Goal: Task Accomplishment & Management: Manage account settings

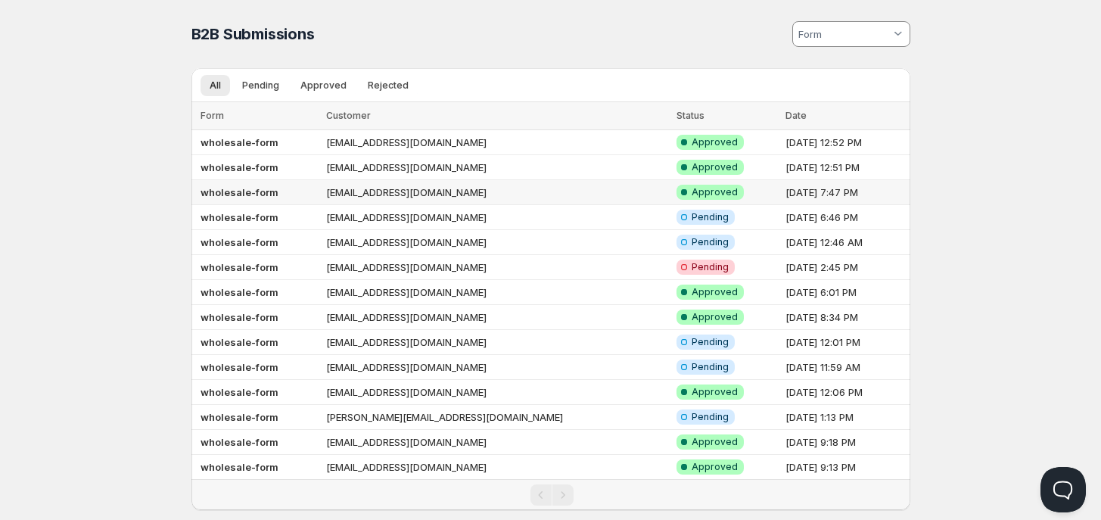
click at [357, 196] on td "[EMAIL_ADDRESS][DOMAIN_NAME]" at bounding box center [496, 192] width 350 height 25
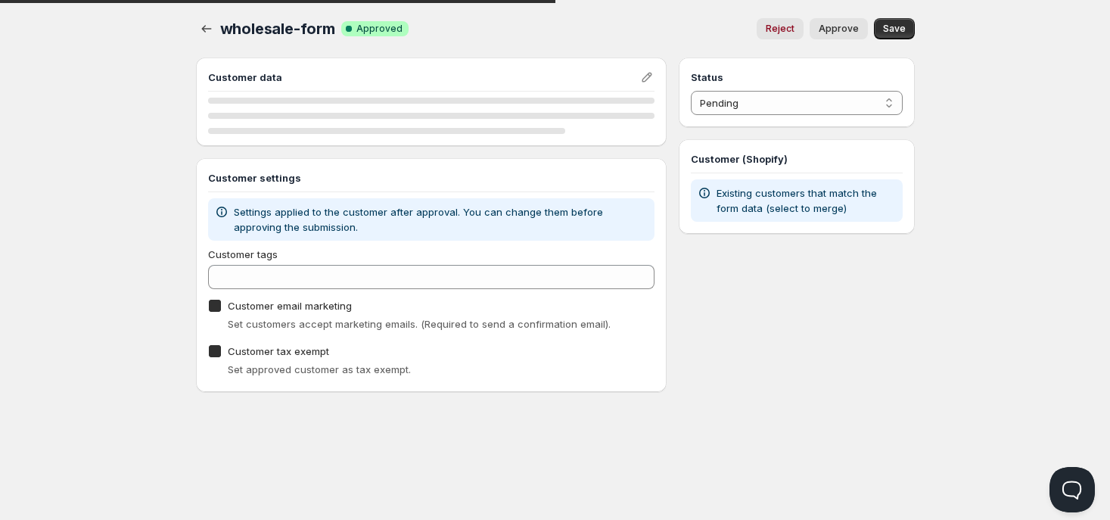
checkbox input "true"
select select "1"
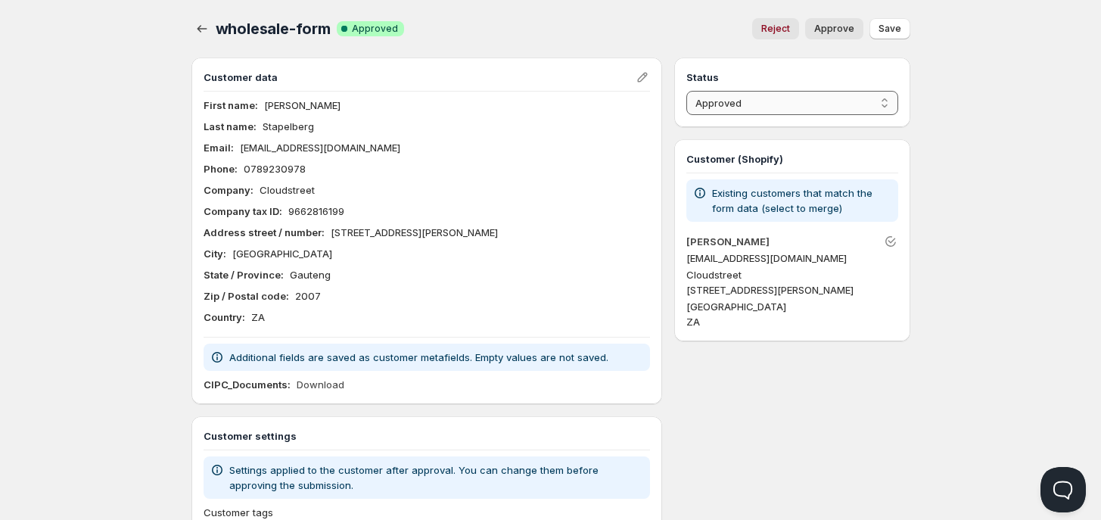
click at [843, 104] on select "Pending Approved Rejected Ignored Spam" at bounding box center [791, 103] width 211 height 24
click at [1006, 144] on div "Home Pricing Price lists Checkout Forms Submissions Settings Features Plans who…" at bounding box center [550, 354] width 1101 height 709
click at [828, 37] on button "Approve" at bounding box center [834, 28] width 58 height 21
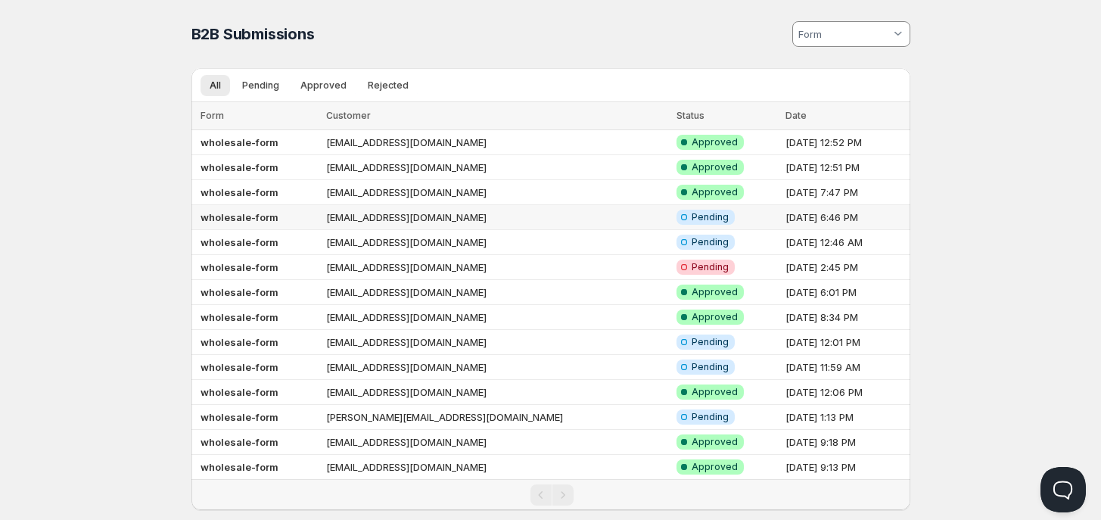
click at [346, 222] on td "[EMAIL_ADDRESS][DOMAIN_NAME]" at bounding box center [496, 217] width 350 height 25
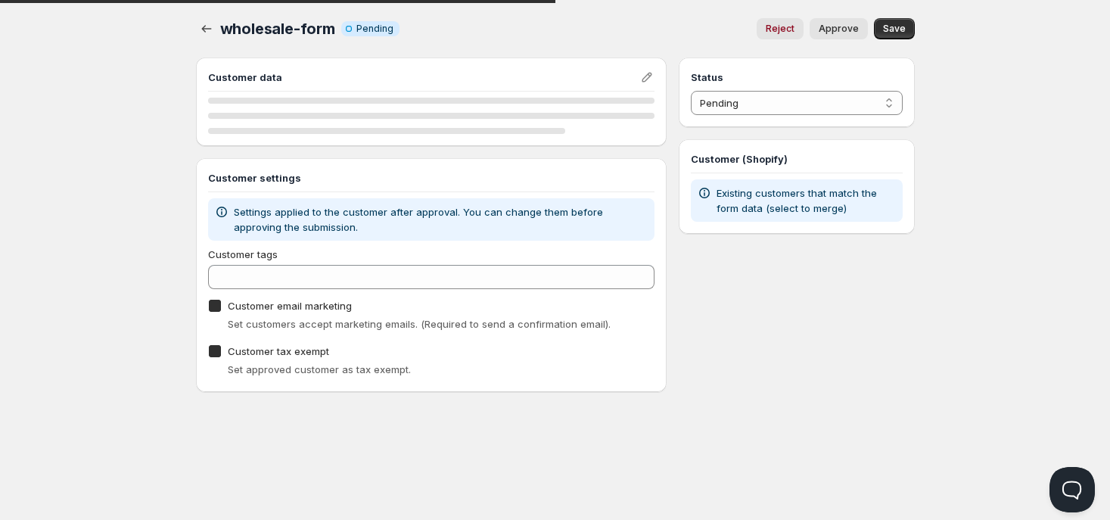
checkbox input "true"
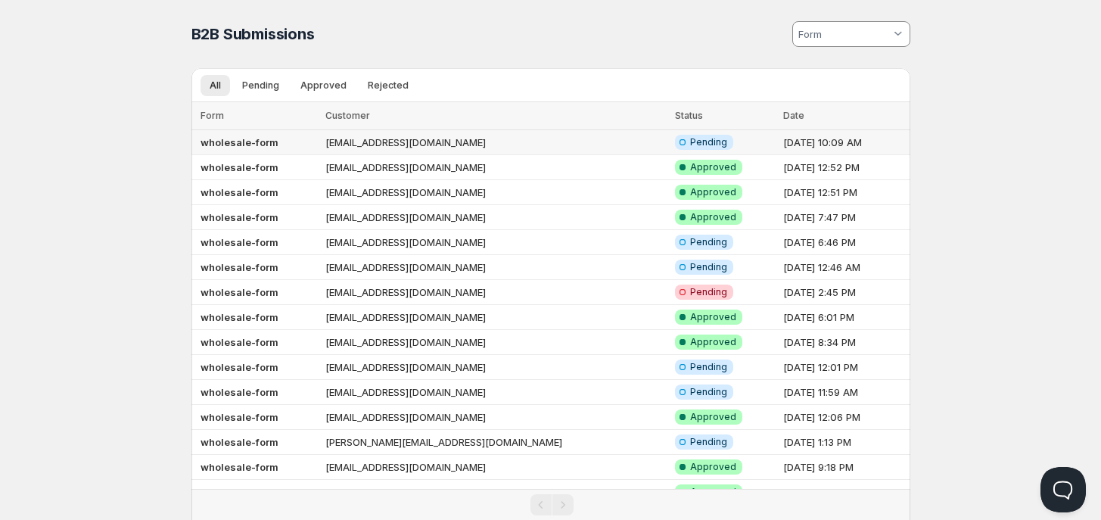
click at [318, 146] on td "wholesale-form" at bounding box center [256, 142] width 130 height 25
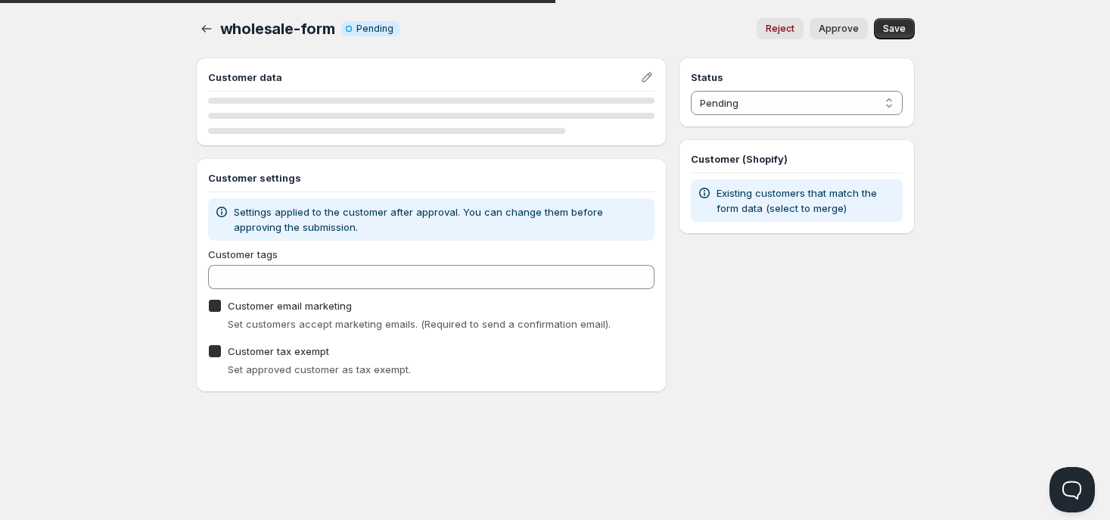
checkbox input "true"
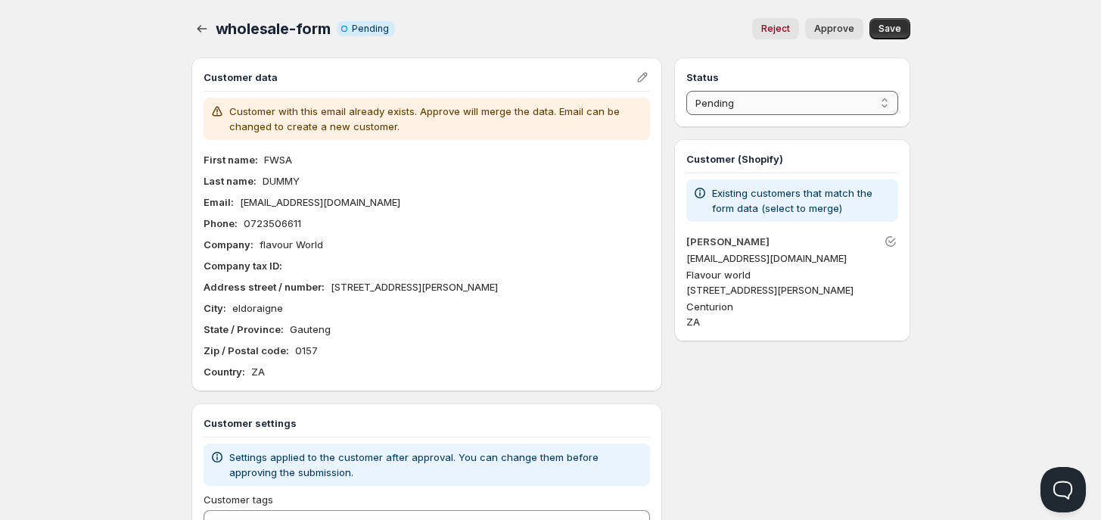
click at [777, 98] on select "Pending Approved Rejected Ignored Spam" at bounding box center [791, 103] width 211 height 24
select select "1"
click at [686, 91] on select "Pending Approved Rejected Ignored Spam" at bounding box center [791, 103] width 211 height 24
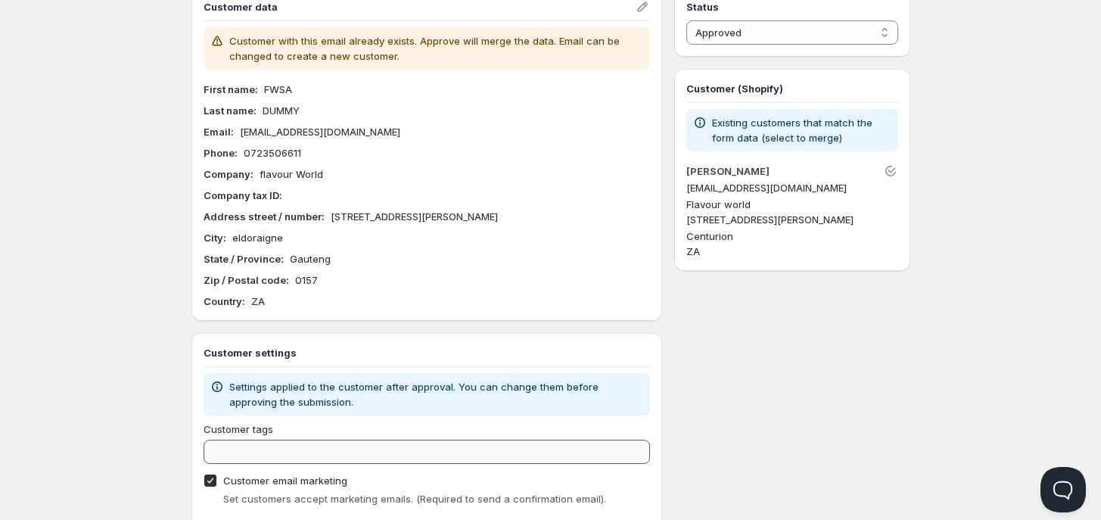
scroll to position [155, 0]
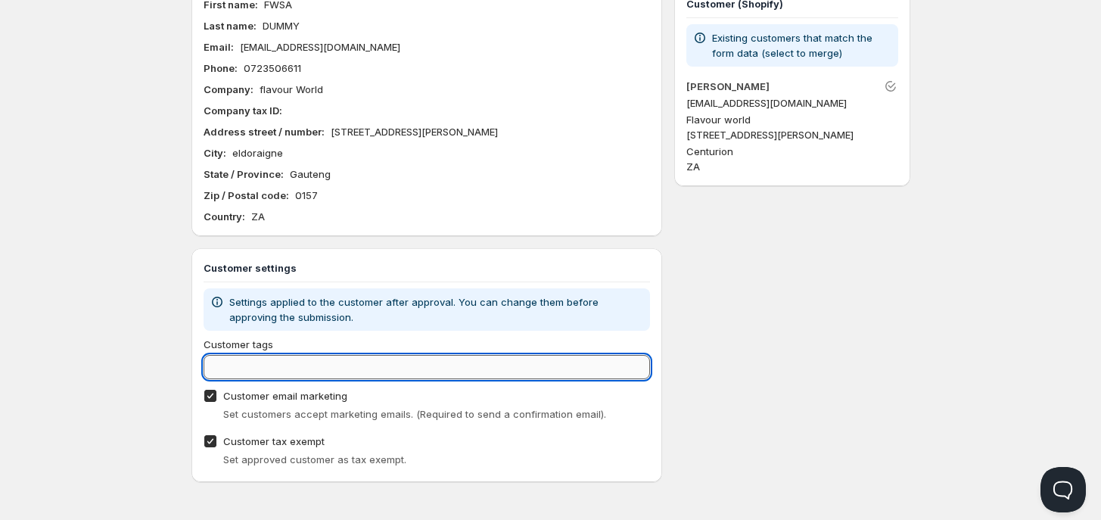
click at [281, 367] on input "Customer tags" at bounding box center [426, 367] width 447 height 24
type input "wholesale"
click at [638, 364] on icon "button" at bounding box center [633, 366] width 15 height 15
click at [584, 364] on input "Customer tags" at bounding box center [426, 367] width 447 height 24
type input "w"
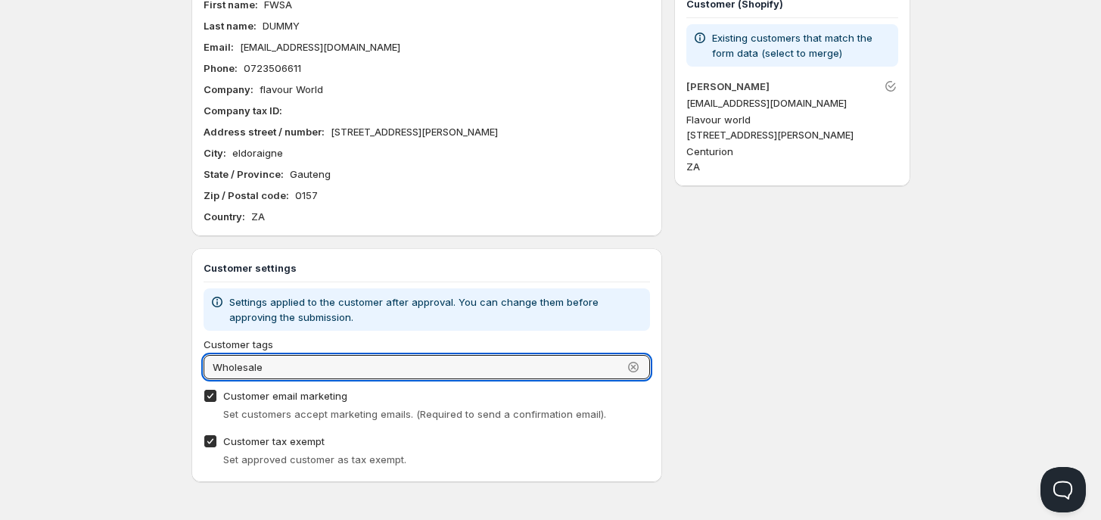
type input "Wholesale"
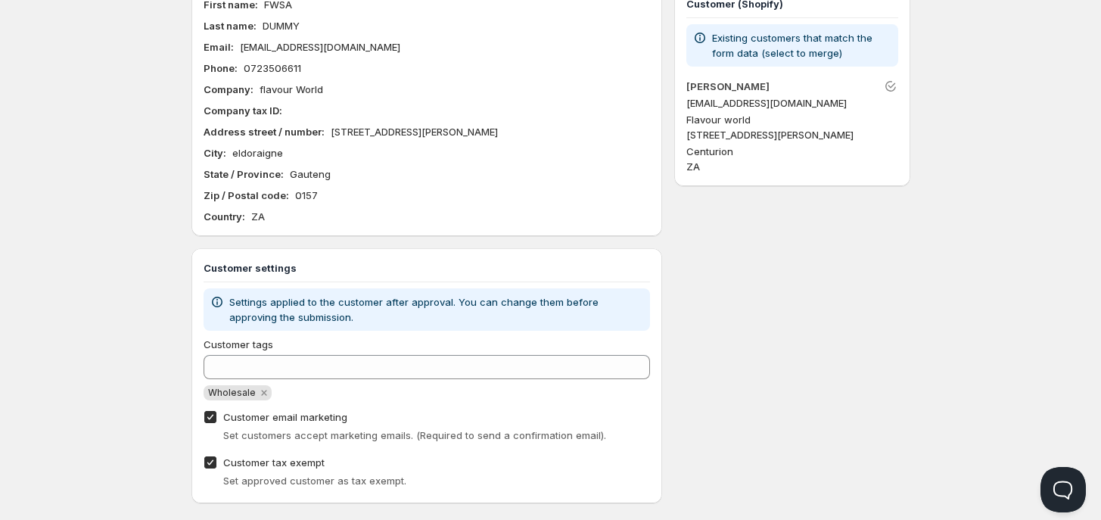
click at [630, 404] on div "Customer tags Wholesale Customer email marketing Set customers accept marketing…" at bounding box center [426, 414] width 447 height 154
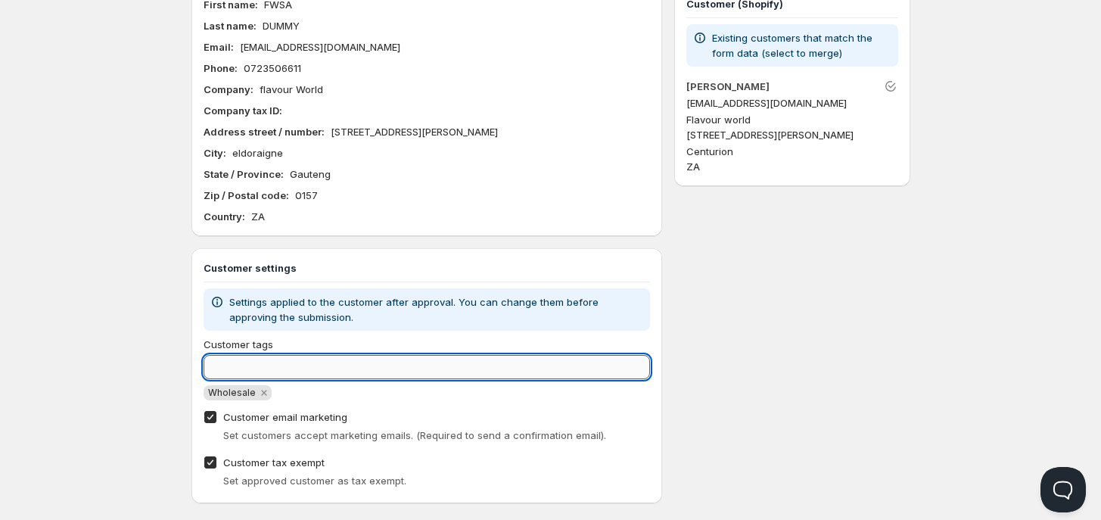
click at [316, 365] on input "Customer tags" at bounding box center [426, 367] width 447 height 24
type input "wholesale"
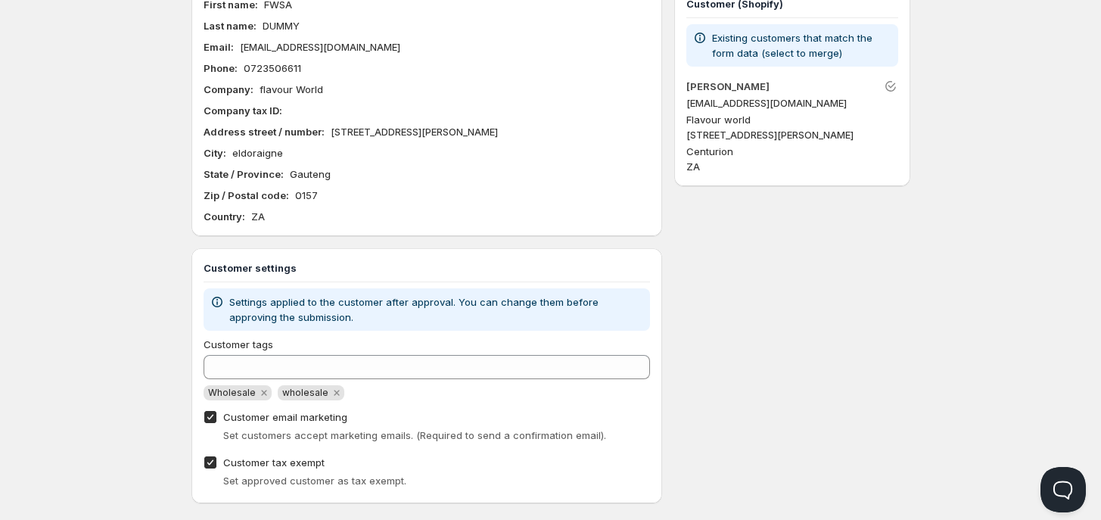
click at [682, 458] on div "Status Pending Approved Rejected Ignored Spam Approved Customer (Shopify) Exist…" at bounding box center [791, 202] width 235 height 601
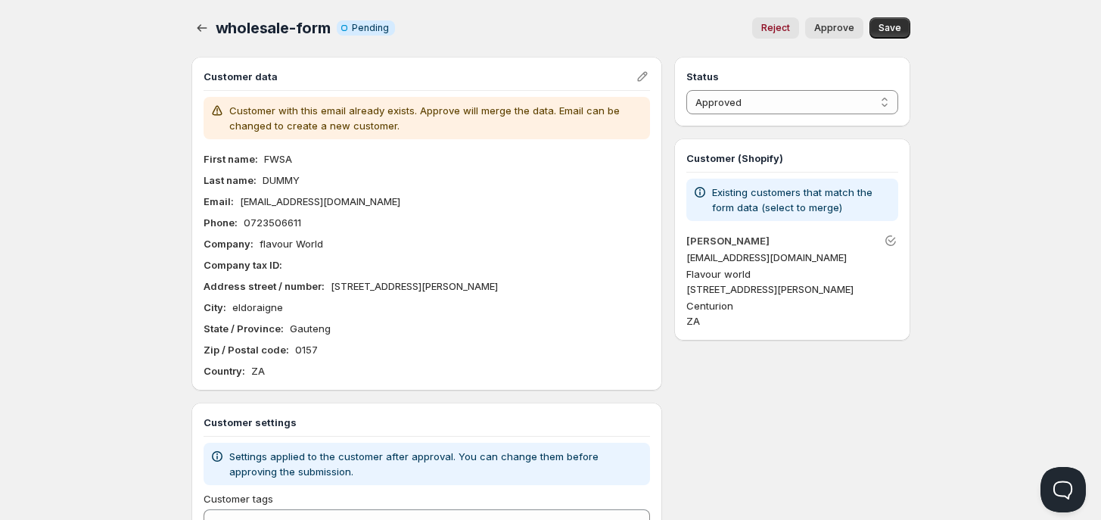
scroll to position [0, 0]
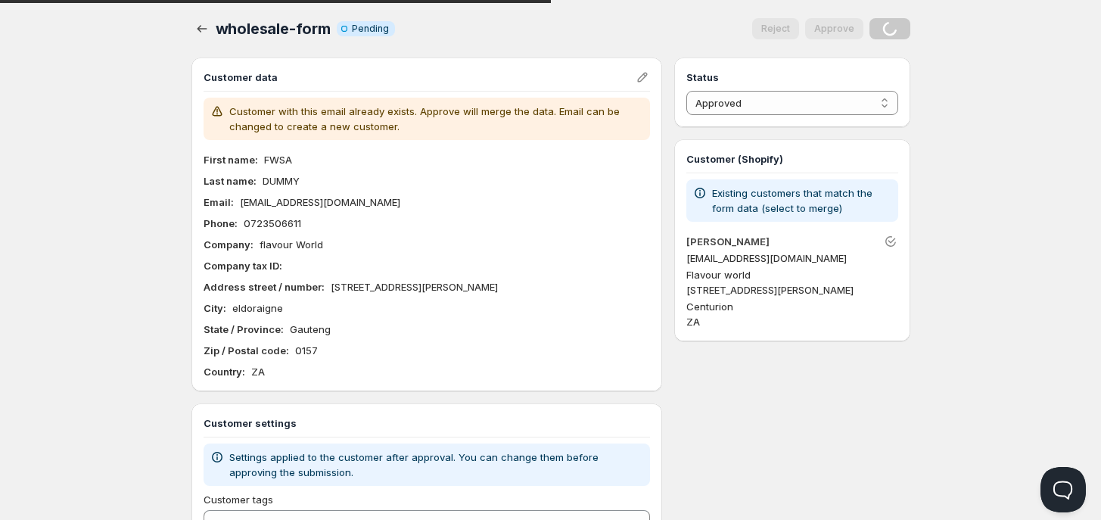
select select "0"
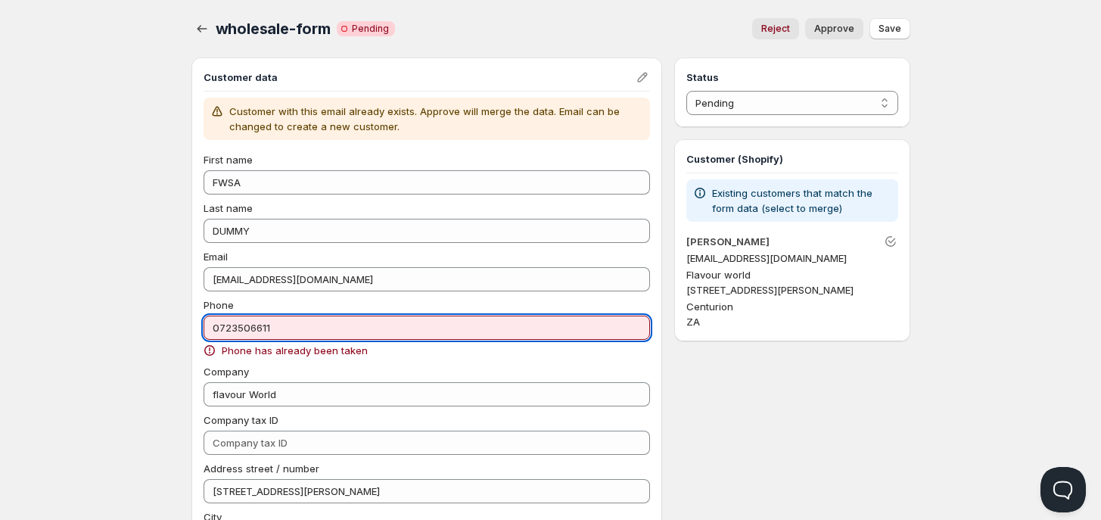
click at [276, 330] on input "0723506611" at bounding box center [426, 327] width 447 height 24
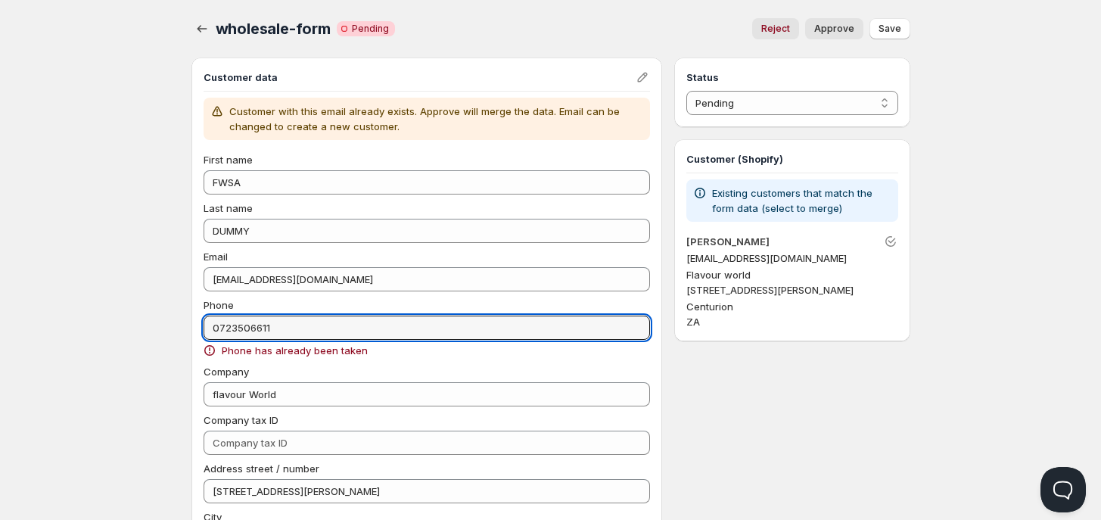
drag, startPoint x: 276, startPoint y: 330, endPoint x: 198, endPoint y: 337, distance: 78.2
click at [198, 337] on div "Customer data Customer with this email already exists. Approve will merge the d…" at bounding box center [426, 382] width 471 height 651
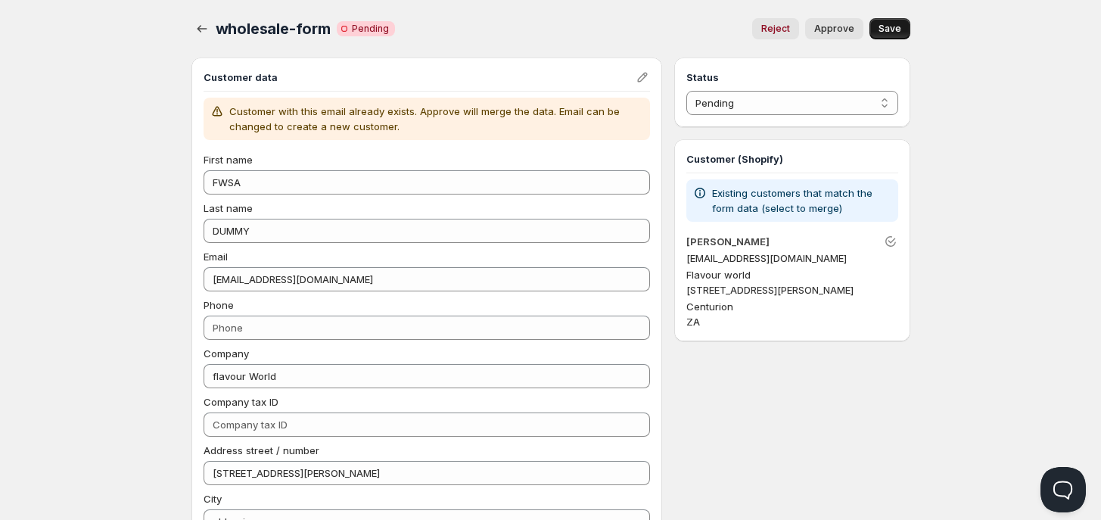
click at [883, 30] on span "Save" at bounding box center [889, 29] width 23 height 12
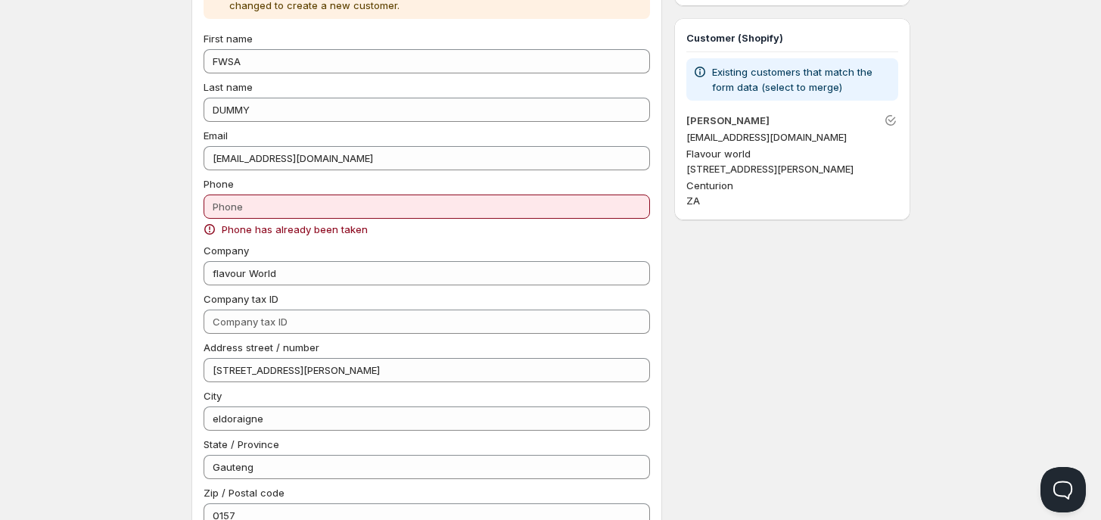
scroll to position [95, 0]
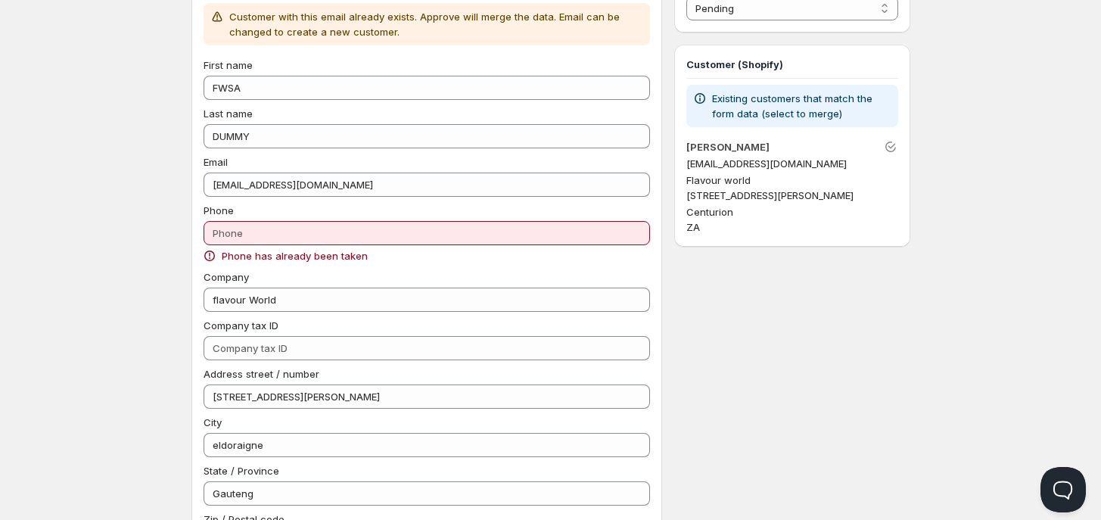
click at [169, 324] on div "Home Pricing Price lists Checkout Forms Submissions Settings Features Plans who…" at bounding box center [550, 412] width 1101 height 1014
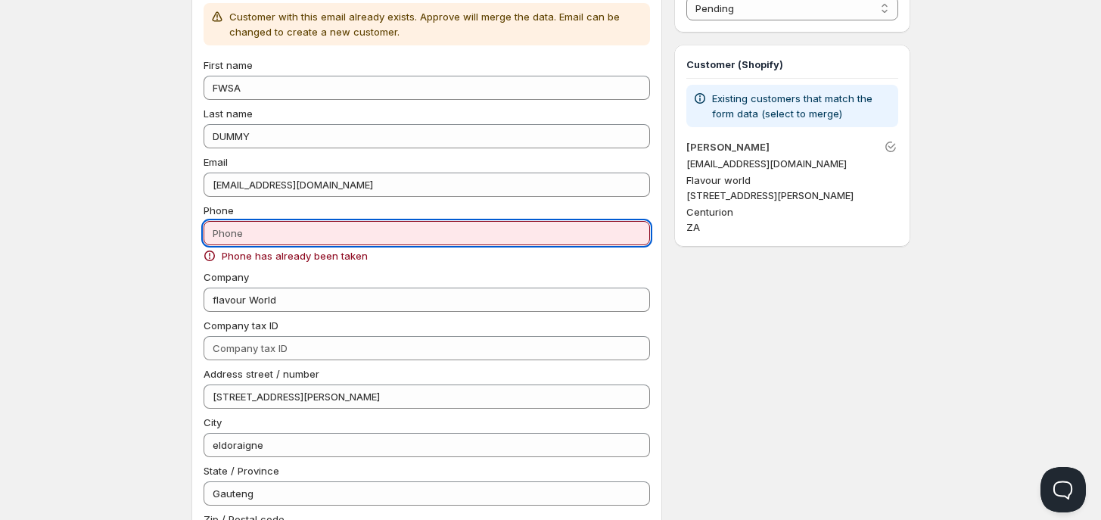
click at [250, 235] on input "Phone" at bounding box center [426, 233] width 447 height 24
click at [323, 241] on input "Phone" at bounding box center [426, 233] width 447 height 24
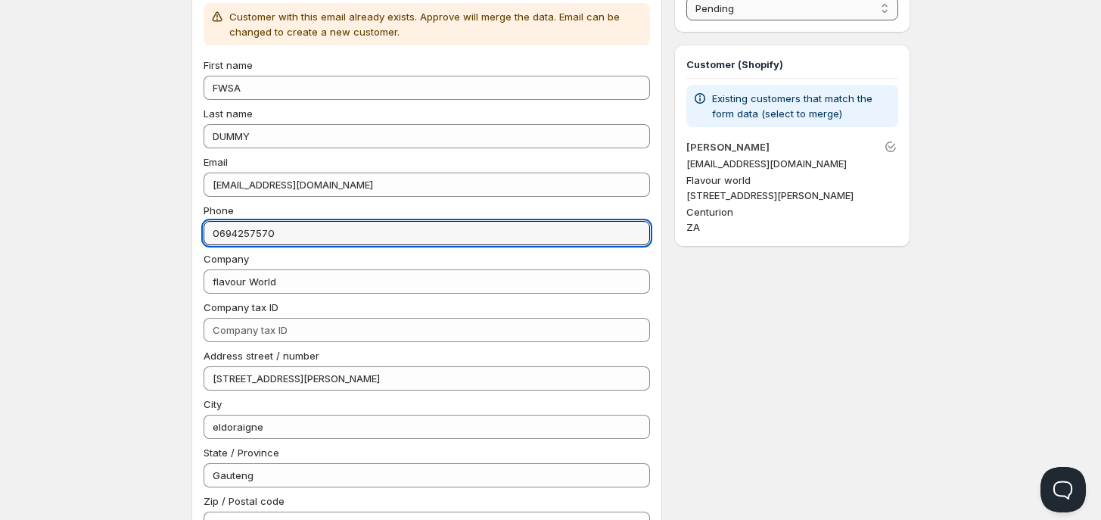
type input "0694257570"
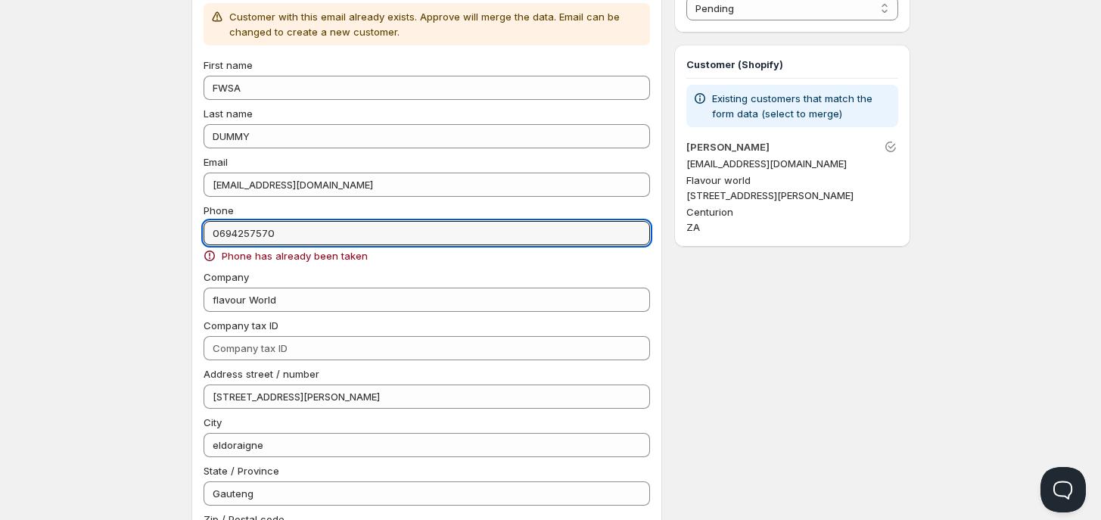
drag, startPoint x: 240, startPoint y: 244, endPoint x: 179, endPoint y: 247, distance: 61.3
click at [179, 247] on div "wholesale-form. This page is ready wholesale-form Critical Incomplete Pending R…" at bounding box center [550, 393] width 755 height 976
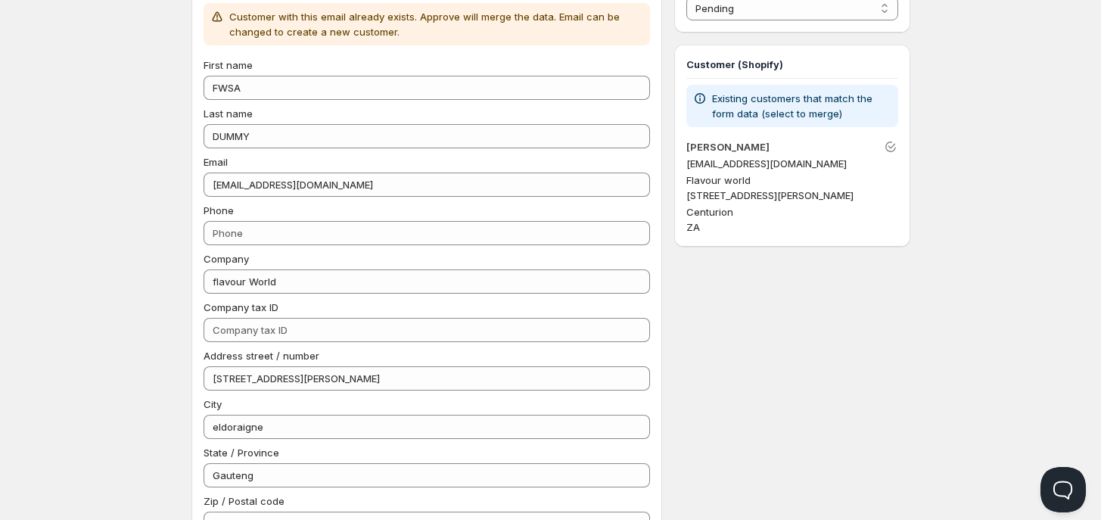
click at [170, 290] on div "Home Pricing Price lists Checkout Forms Submissions Settings Features Plans who…" at bounding box center [550, 402] width 1101 height 995
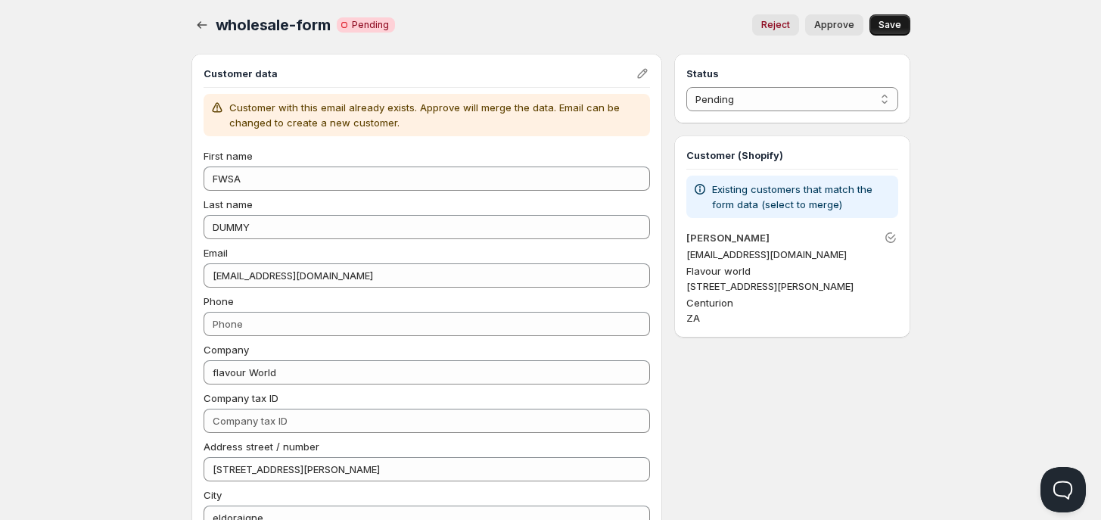
scroll to position [0, 0]
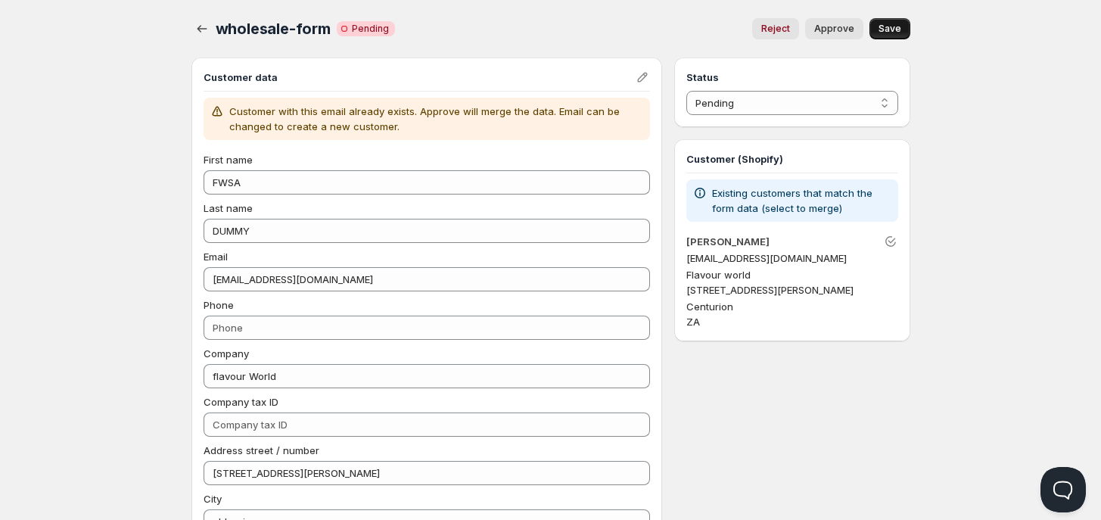
type input "0694257570"
click at [762, 95] on select "Pending Approved Rejected Ignored Spam" at bounding box center [791, 103] width 211 height 24
select select "1"
click at [686, 91] on select "Pending Approved Rejected Ignored Spam" at bounding box center [791, 103] width 211 height 24
click at [883, 26] on span "Save" at bounding box center [889, 29] width 23 height 12
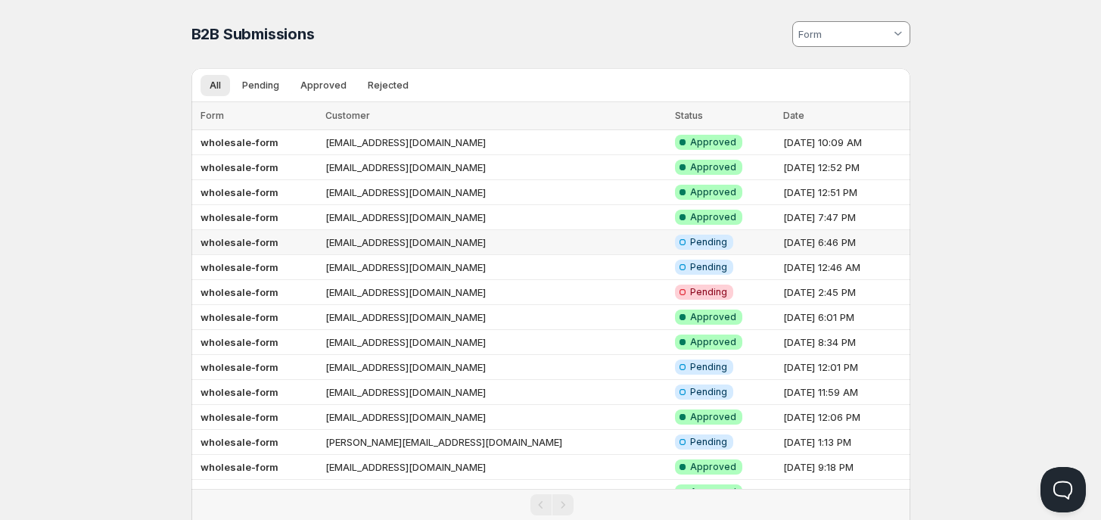
click at [209, 241] on b "wholesale-form" at bounding box center [239, 242] width 78 height 12
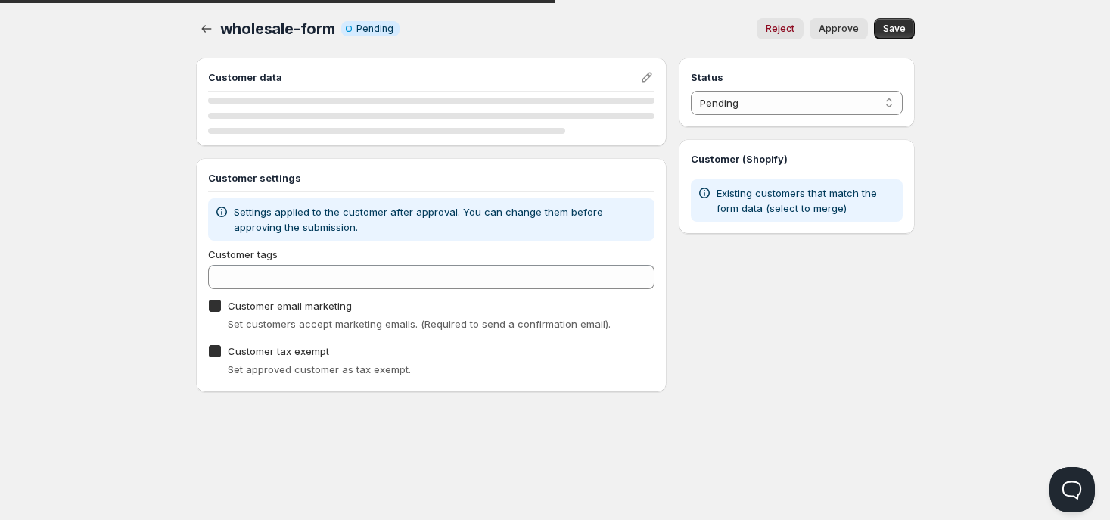
checkbox input "true"
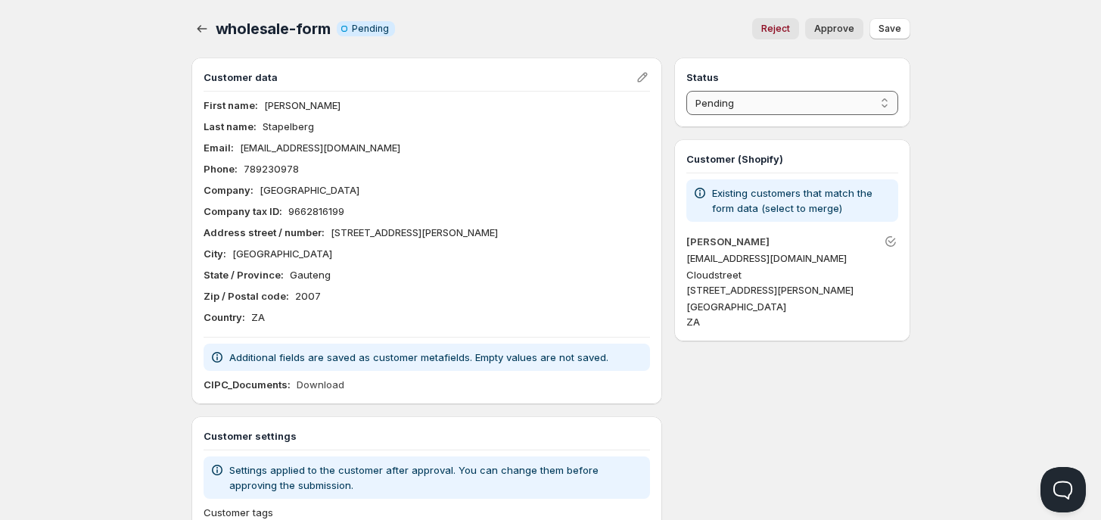
click at [755, 104] on select "Pending Approved Rejected Ignored Spam" at bounding box center [791, 103] width 211 height 24
click at [778, 355] on div "Status Pending Approved Rejected Ignored Spam Pending Customer (Shopify) Existi…" at bounding box center [791, 353] width 235 height 592
click at [772, 35] on button "Reject" at bounding box center [775, 28] width 47 height 21
click at [772, 35] on div "Reject" at bounding box center [775, 28] width 47 height 21
click at [762, 98] on select "Pending Approved Rejected Ignored Spam" at bounding box center [791, 103] width 211 height 24
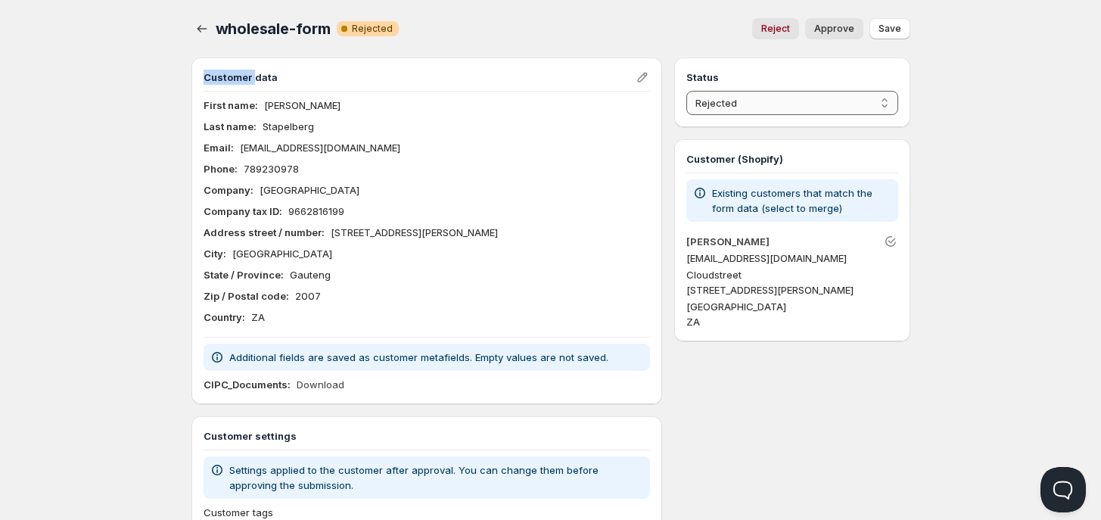
select select "1"
click at [686, 91] on select "Pending Approved Rejected Ignored Spam" at bounding box center [791, 103] width 211 height 24
click at [825, 20] on button "Approve" at bounding box center [834, 28] width 58 height 21
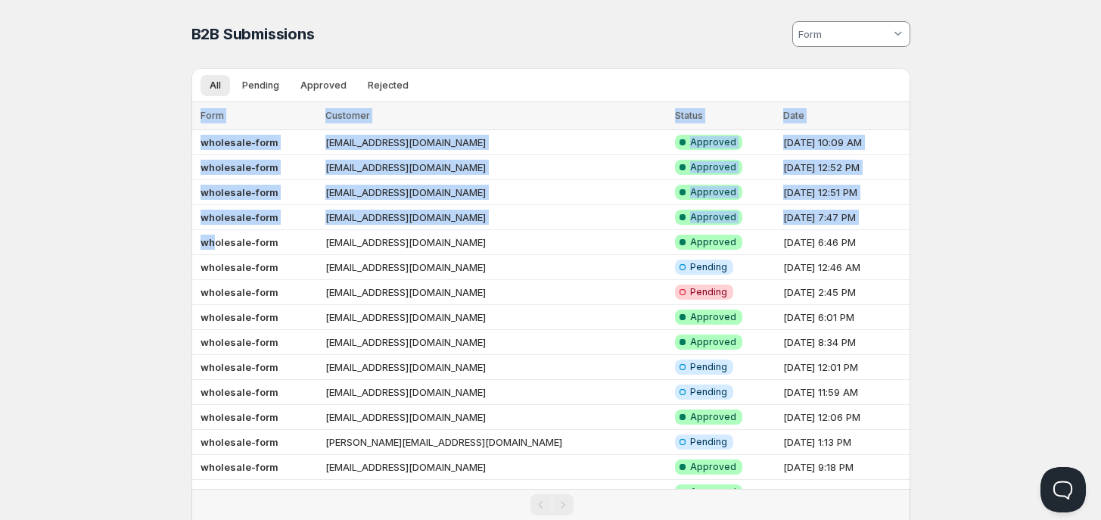
drag, startPoint x: 212, startPoint y: 242, endPoint x: 73, endPoint y: 242, distance: 138.4
click at [73, 242] on div "Home Pricing Price lists Checkout Forms Submissions Settings Features Plans B2B…" at bounding box center [550, 286] width 1101 height 573
click at [88, 242] on div "Home Pricing Price lists Checkout Forms Submissions Settings Features Plans B2B…" at bounding box center [550, 286] width 1101 height 573
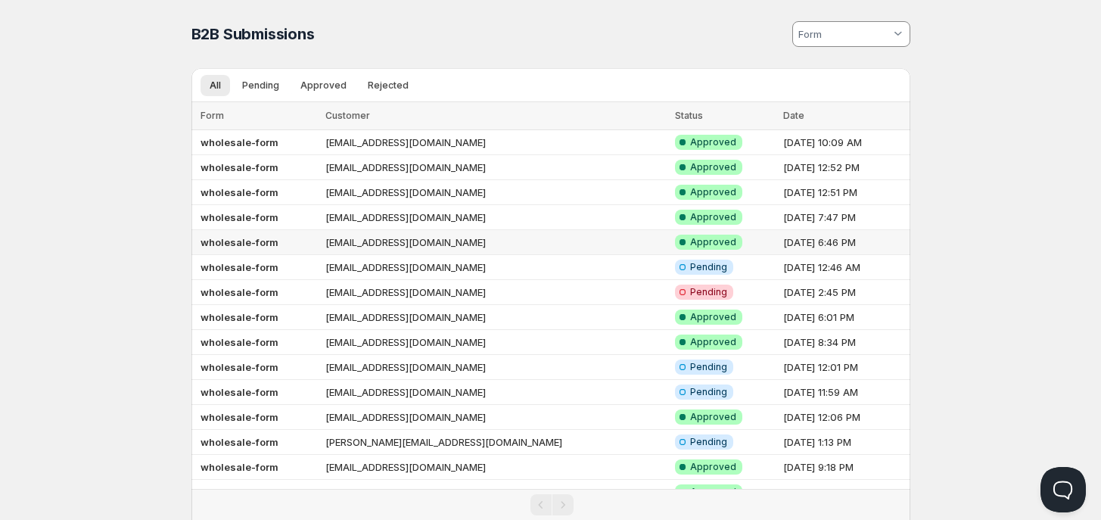
click at [232, 238] on b "wholesale-form" at bounding box center [239, 242] width 78 height 12
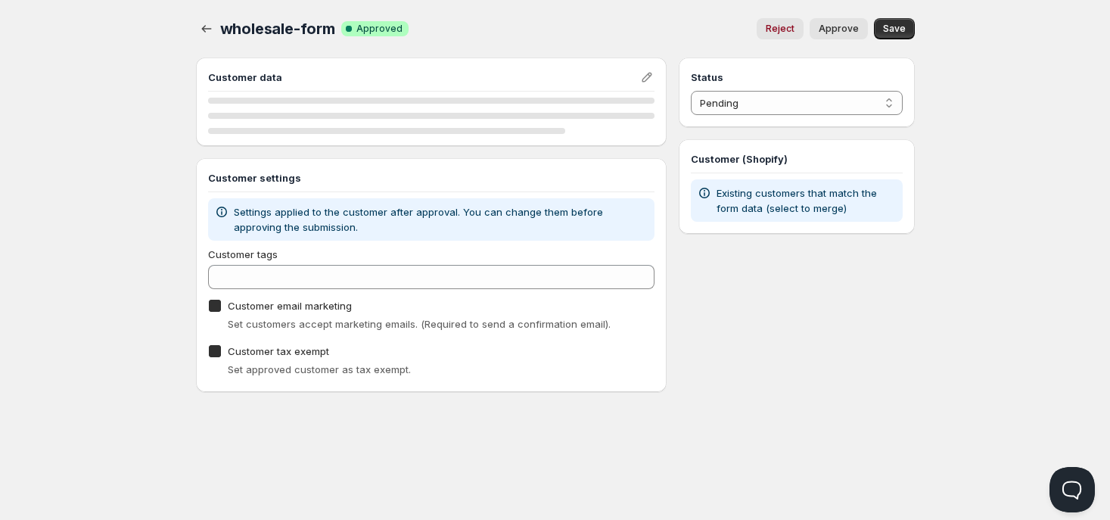
checkbox input "true"
select select "1"
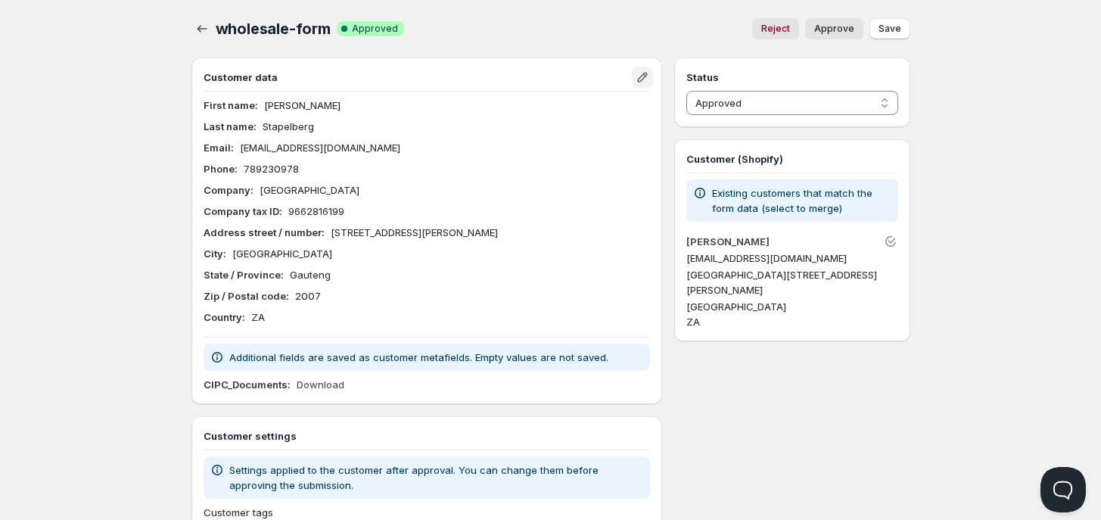
click at [643, 78] on icon "Edit" at bounding box center [643, 78] width 10 height 10
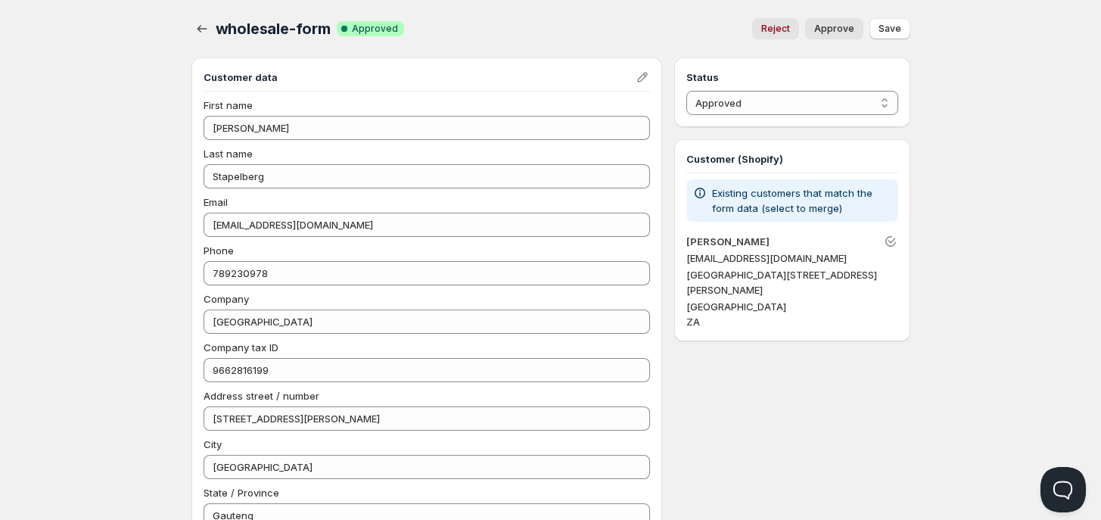
click at [119, 120] on div "Home Pricing Price lists Checkout Forms Submissions Settings Features Plans who…" at bounding box center [550, 507] width 1101 height 1014
click at [818, 196] on p "Existing customers that match the form data (select to merge)" at bounding box center [801, 200] width 179 height 30
click at [800, 203] on p "Existing customers that match the form data (select to merge)" at bounding box center [801, 200] width 179 height 30
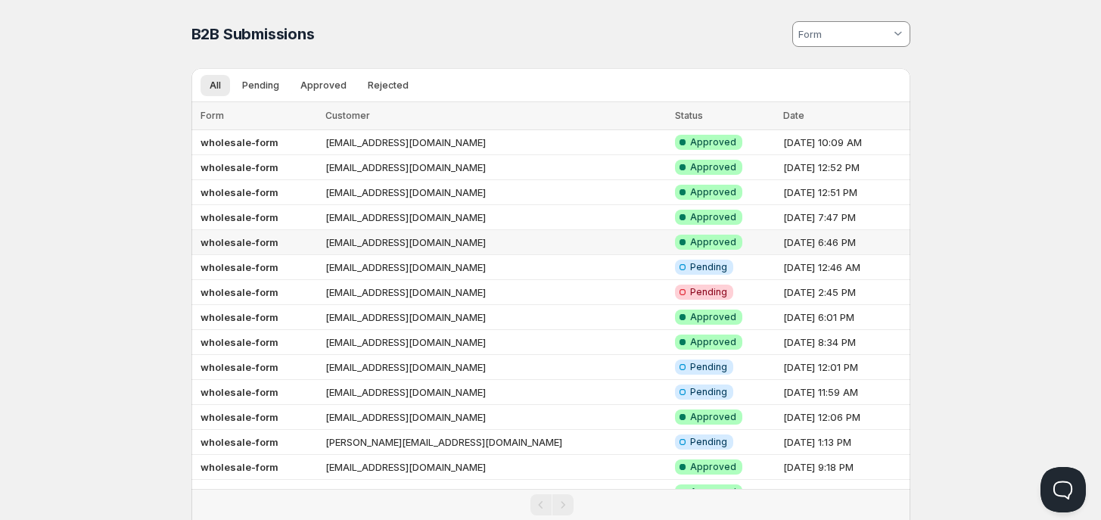
drag, startPoint x: 231, startPoint y: 235, endPoint x: 220, endPoint y: 241, distance: 11.8
click at [217, 241] on b "wholesale-form" at bounding box center [239, 242] width 78 height 12
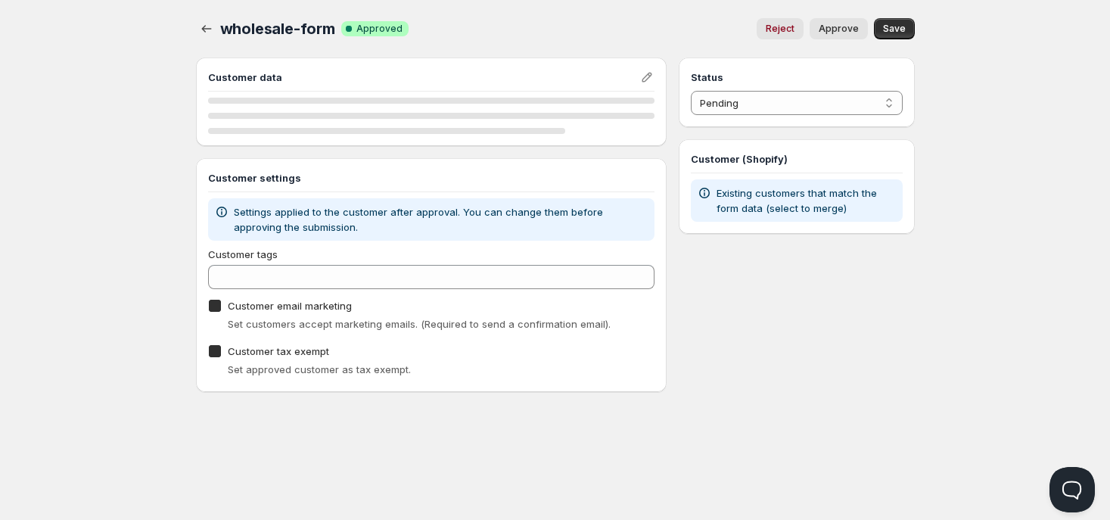
checkbox input "true"
select select "1"
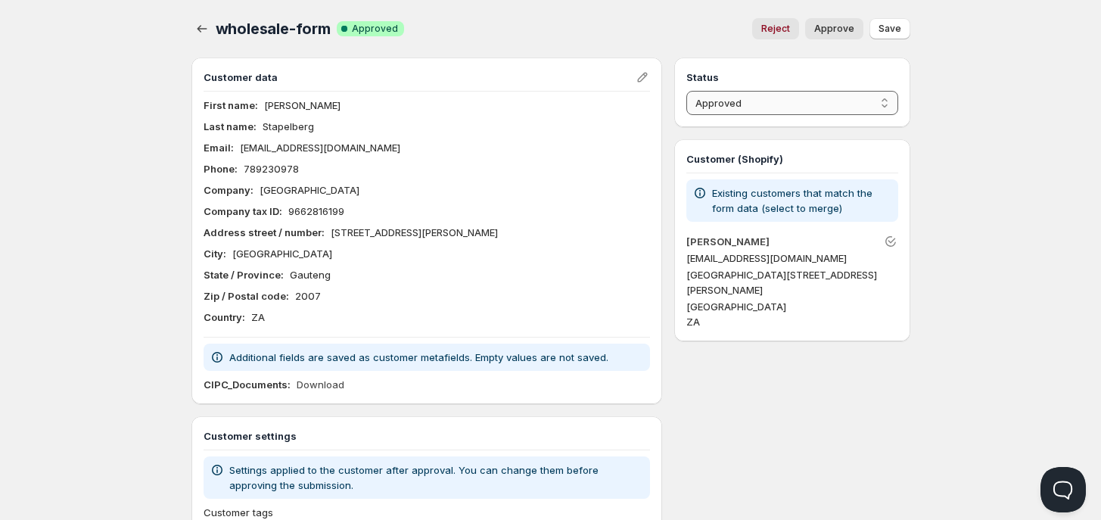
click at [826, 95] on select "Pending Approved Rejected Ignored Spam" at bounding box center [791, 103] width 211 height 24
click at [621, 140] on div "Email : [EMAIL_ADDRESS][DOMAIN_NAME]" at bounding box center [426, 147] width 447 height 15
click at [645, 71] on icon "Edit" at bounding box center [642, 77] width 15 height 15
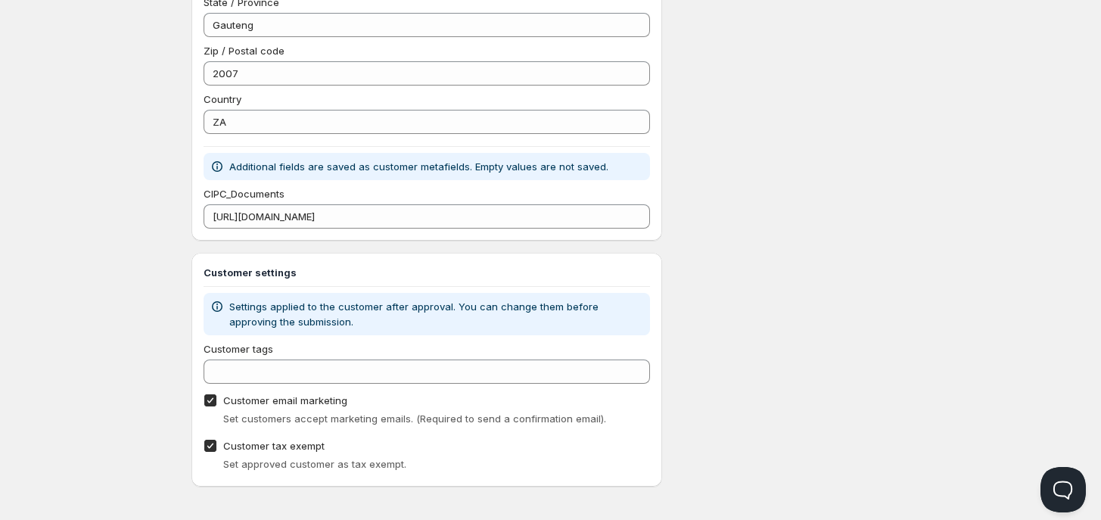
scroll to position [494, 0]
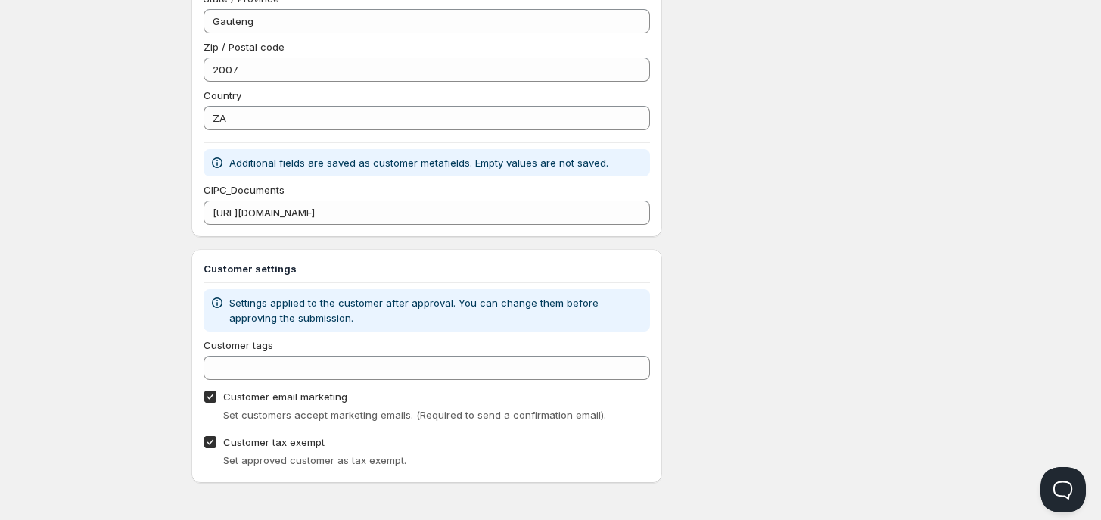
click at [778, 386] on div "Status Pending Approved Rejected Ignored Spam Approved Customer (Shopify) Exist…" at bounding box center [791, 23] width 235 height 919
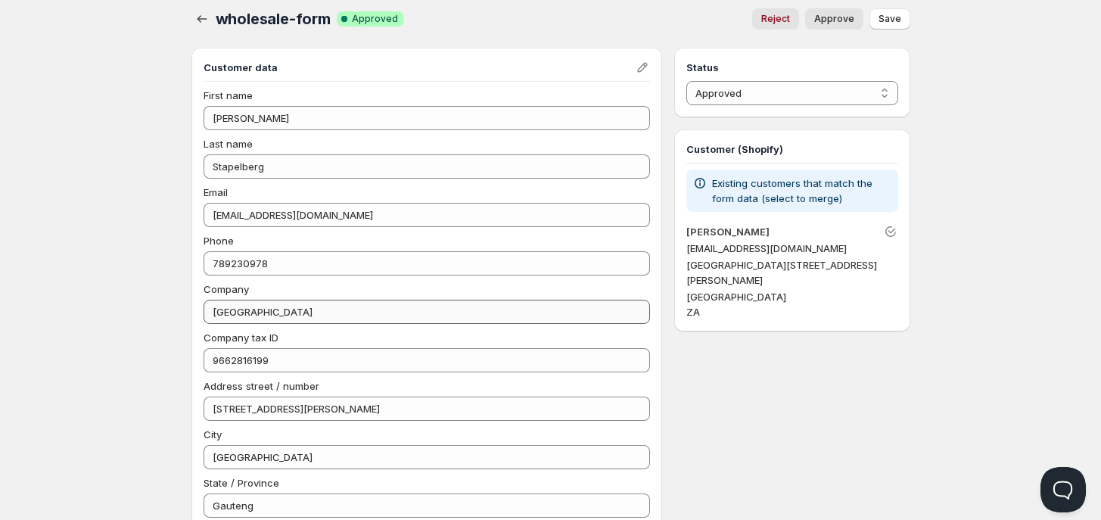
scroll to position [0, 0]
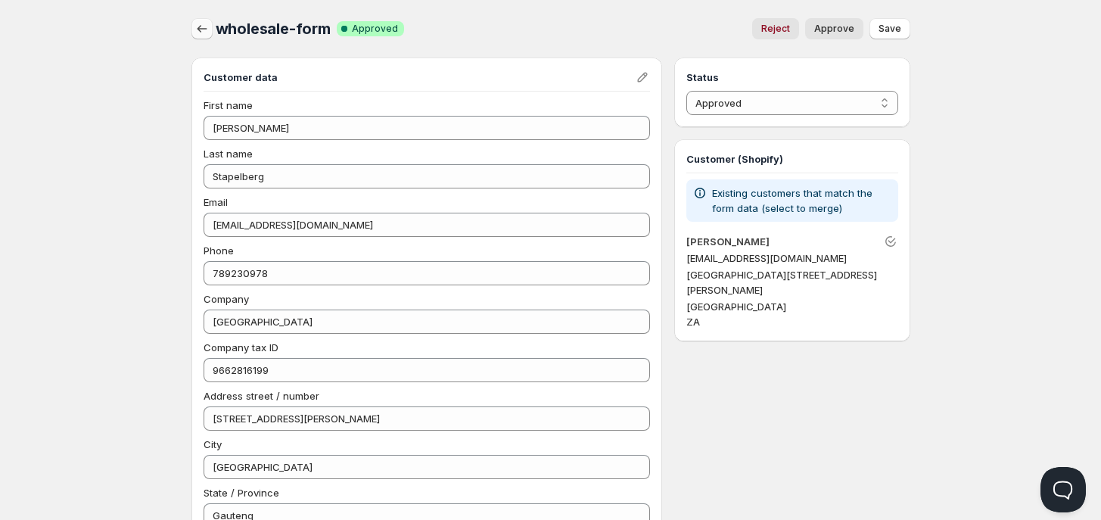
click at [199, 25] on icon "button" at bounding box center [201, 28] width 15 height 15
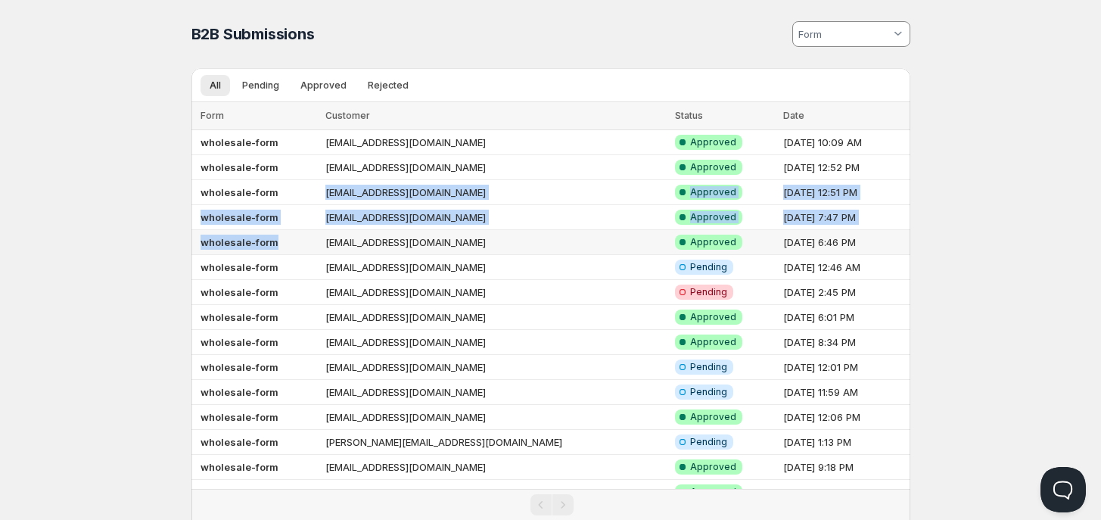
drag, startPoint x: 272, startPoint y: 197, endPoint x: 322, endPoint y: 250, distance: 72.2
click at [322, 250] on tbody "wholesale-form [EMAIL_ADDRESS][DOMAIN_NAME] Success Complete Approved [DATE] 10…" at bounding box center [550, 317] width 719 height 374
click at [357, 212] on td "[EMAIL_ADDRESS][DOMAIN_NAME]" at bounding box center [495, 217] width 349 height 25
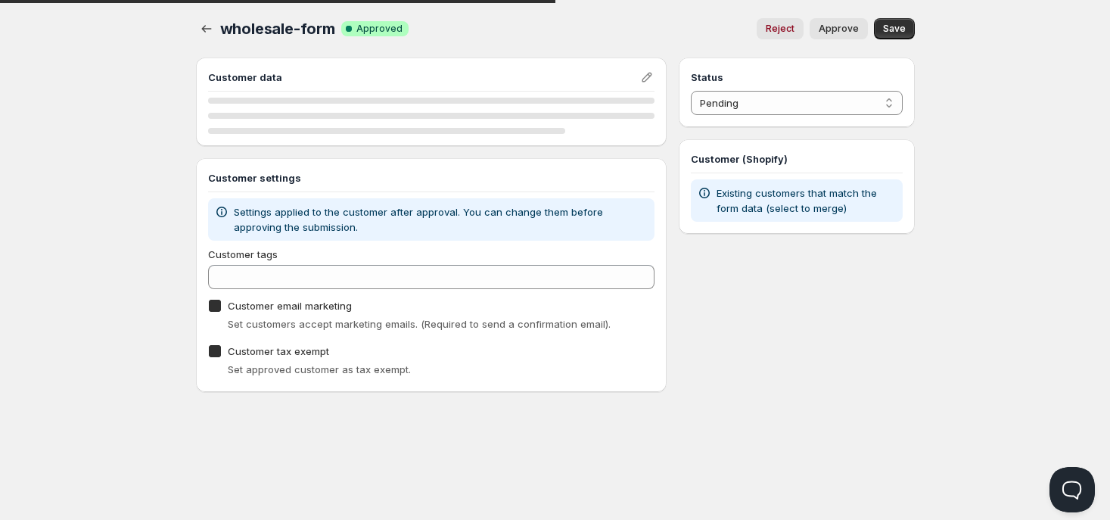
checkbox input "true"
select select "1"
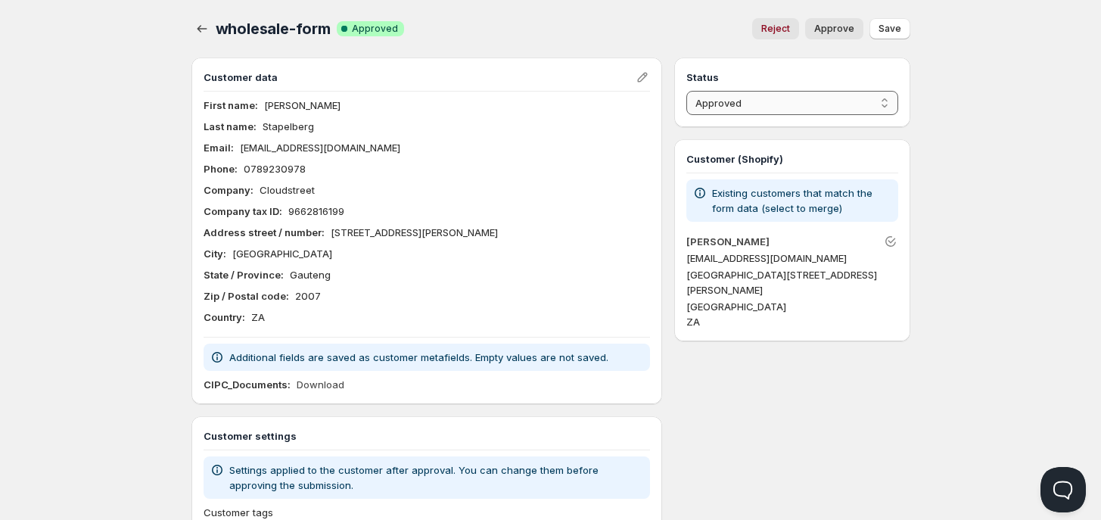
click at [755, 99] on select "Pending Approved Rejected Ignored Spam" at bounding box center [791, 103] width 211 height 24
click at [974, 256] on div "Home Pricing Price lists Checkout Forms Submissions Settings Features Plans who…" at bounding box center [550, 354] width 1101 height 709
click at [824, 203] on p "Existing customers that match the form data (select to merge)" at bounding box center [801, 200] width 179 height 30
click at [780, 194] on p "Existing customers that match the form data (select to merge)" at bounding box center [801, 200] width 179 height 30
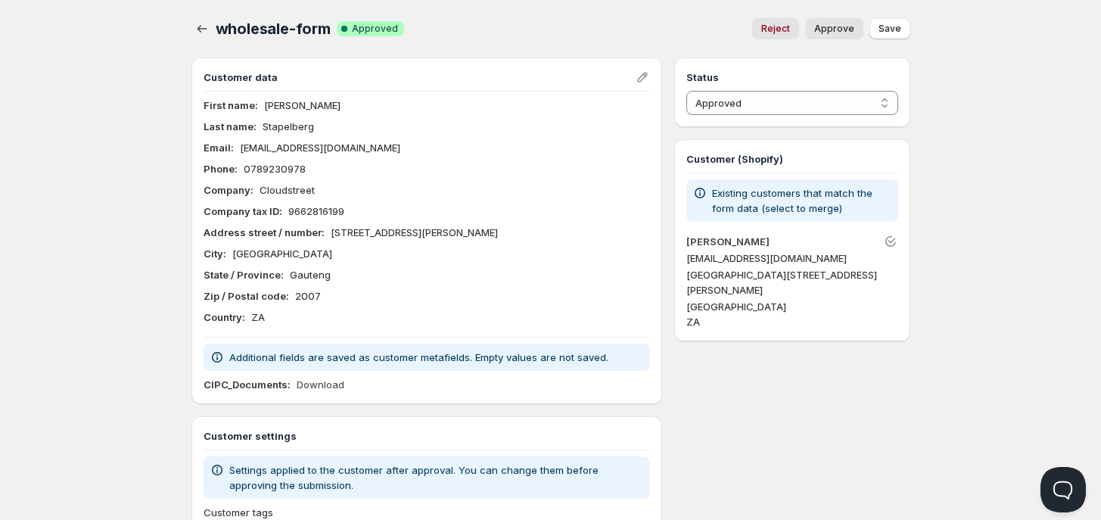
click at [831, 206] on p "Existing customers that match the form data (select to merge)" at bounding box center [801, 200] width 179 height 30
